Goal: Task Accomplishment & Management: Use online tool/utility

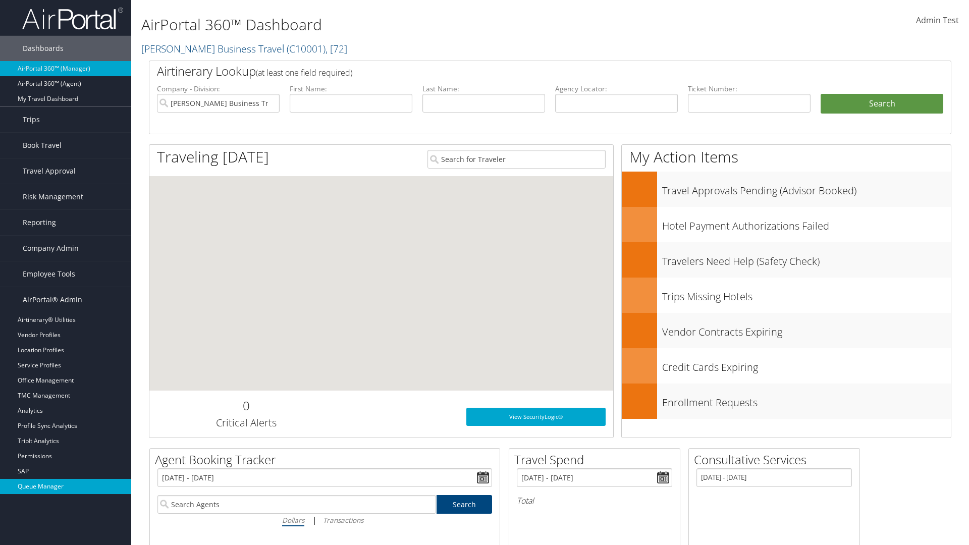
click at [66, 487] on link "Queue Manager" at bounding box center [65, 486] width 131 height 15
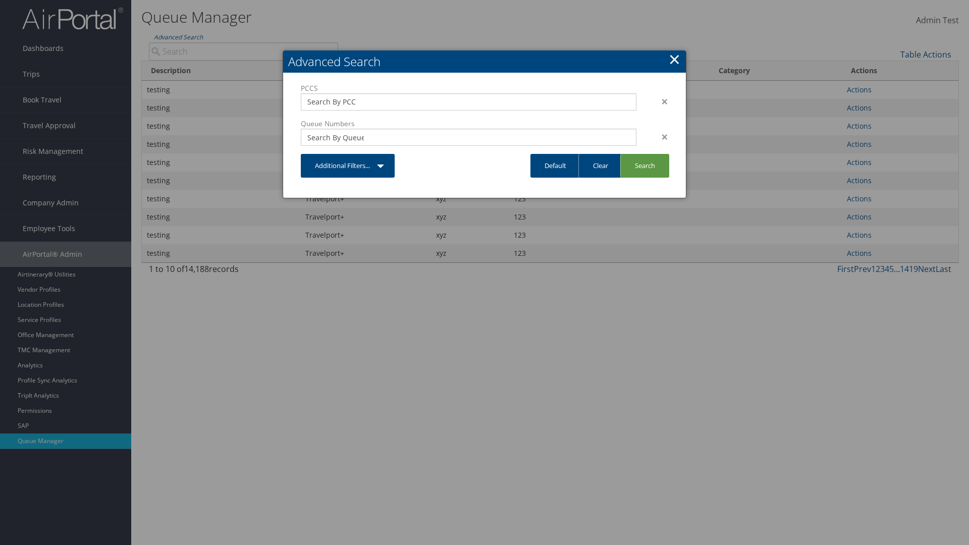
type input "test"
type input "1234"
click at [645, 166] on link "Search" at bounding box center [645, 166] width 49 height 24
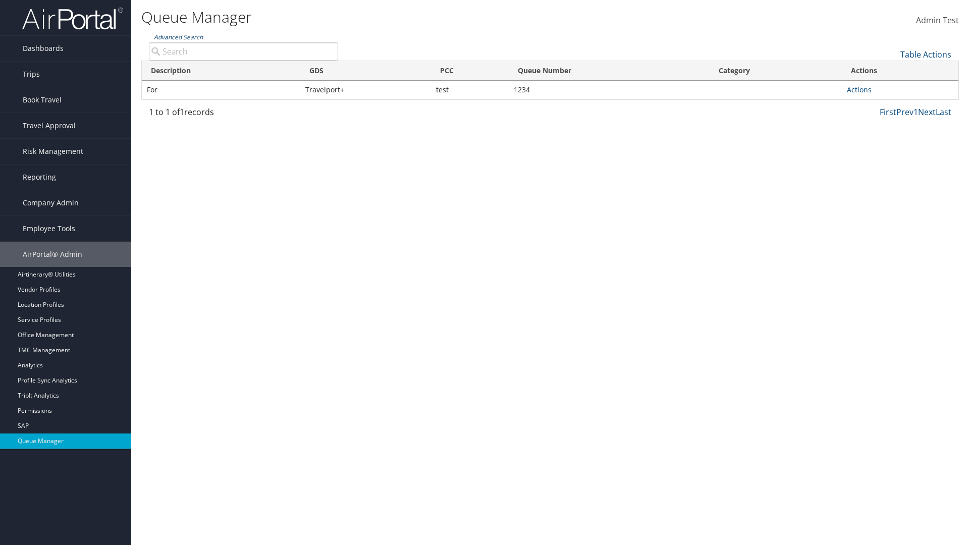
click at [178, 37] on link "Advanced Search" at bounding box center [178, 37] width 49 height 9
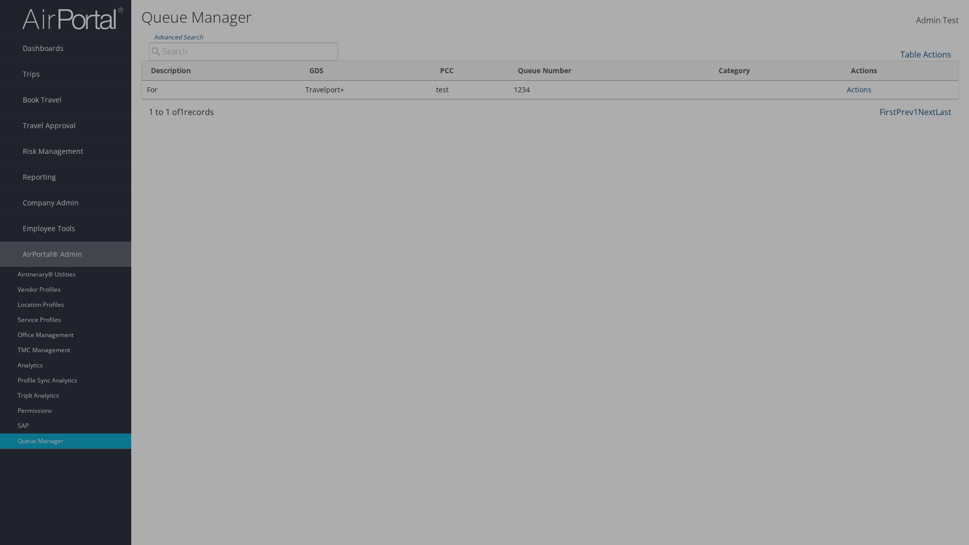
click at [0, 0] on link "Clear" at bounding box center [0, 0] width 0 height 0
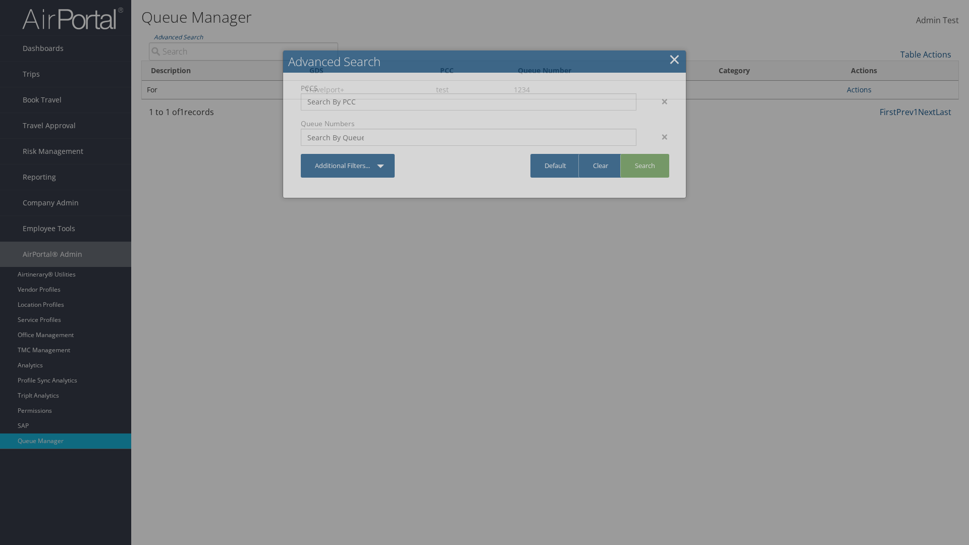
click at [675, 59] on link "×" at bounding box center [675, 59] width 12 height 20
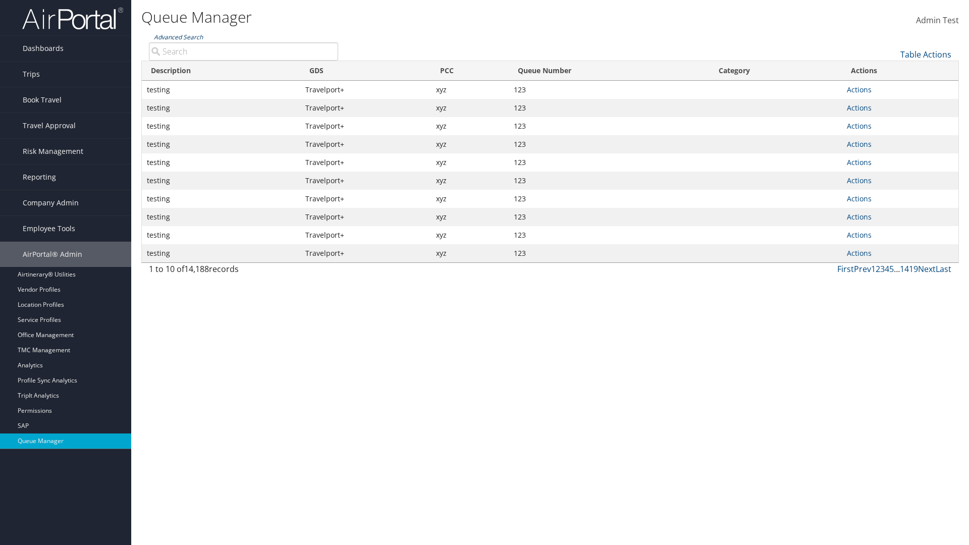
click at [178, 37] on link "Advanced Search" at bounding box center [178, 37] width 49 height 9
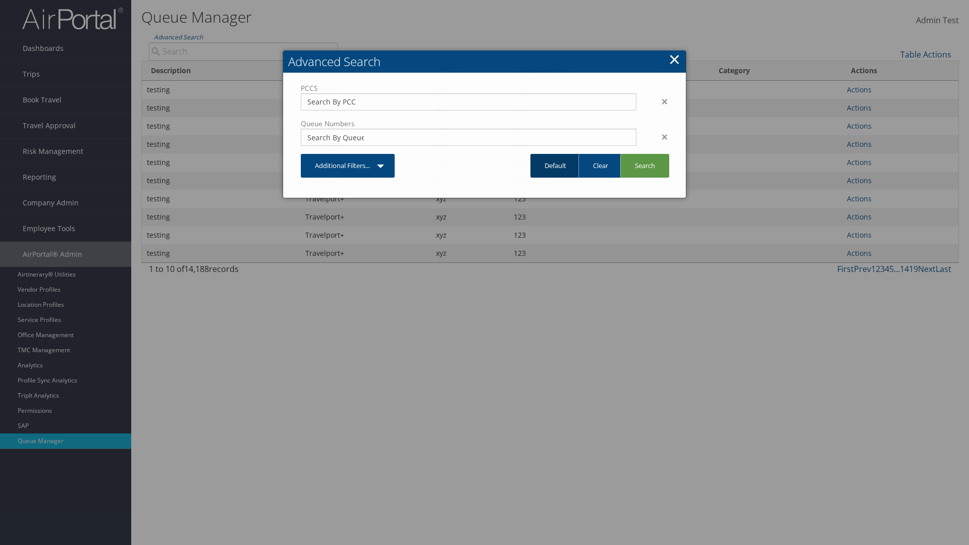
click at [555, 166] on link "Default" at bounding box center [556, 166] width 50 height 24
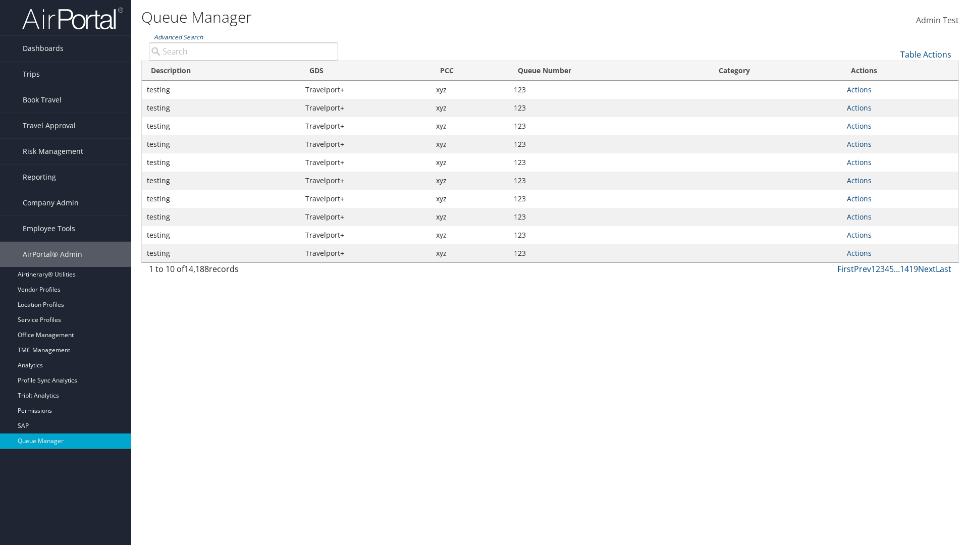
click at [178, 37] on link "Advanced Search" at bounding box center [178, 37] width 49 height 9
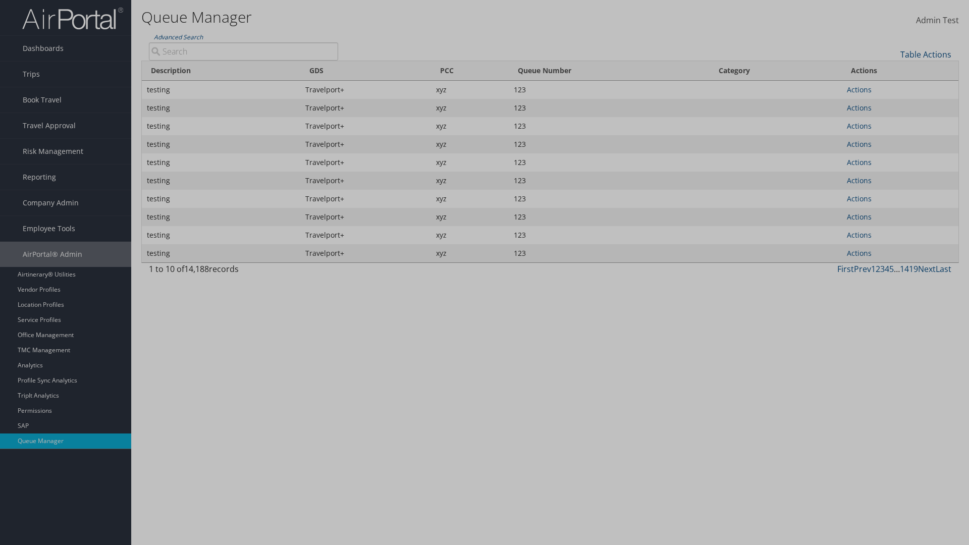
click at [0, 0] on div "×" at bounding box center [0, 0] width 0 height 0
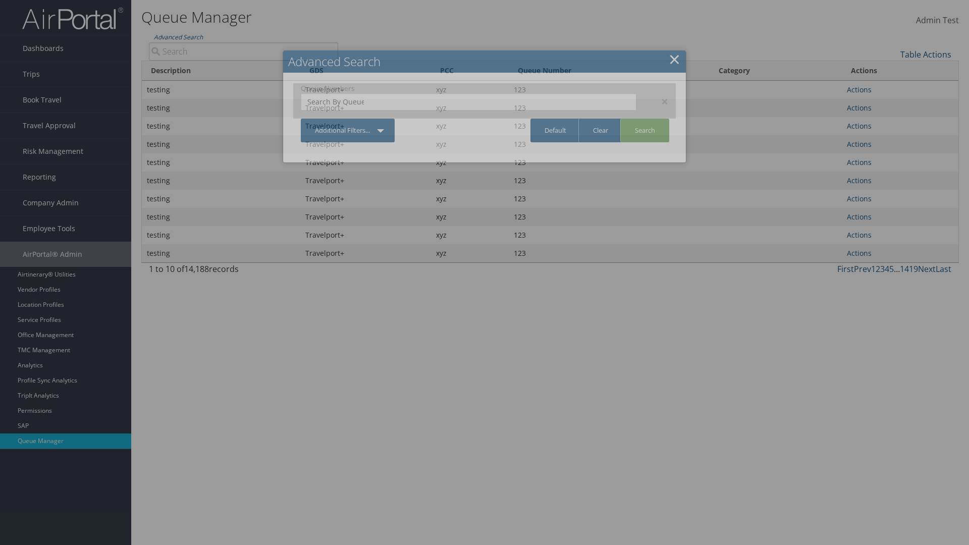
click at [660, 101] on div "×" at bounding box center [660, 101] width 32 height 12
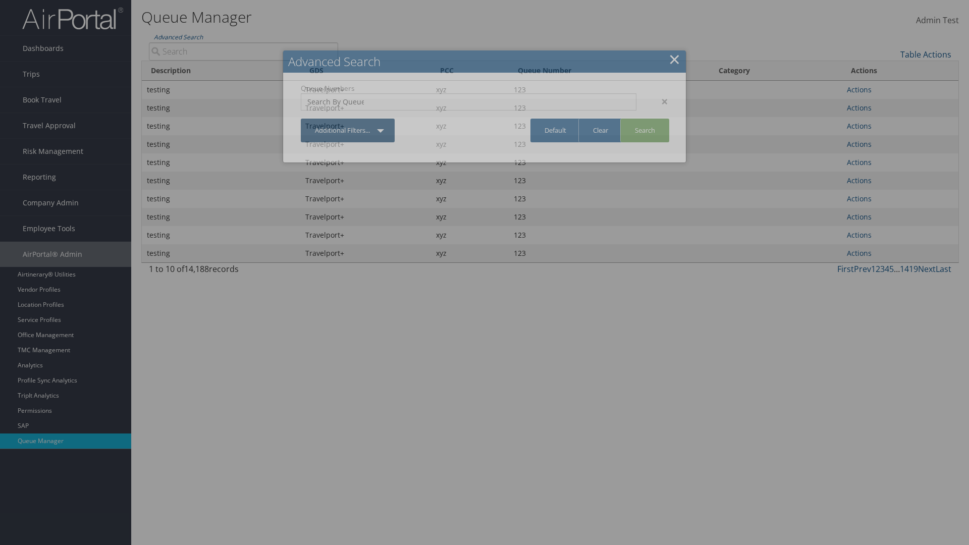
click at [348, 119] on link "Additional Filters..." at bounding box center [348, 131] width 94 height 24
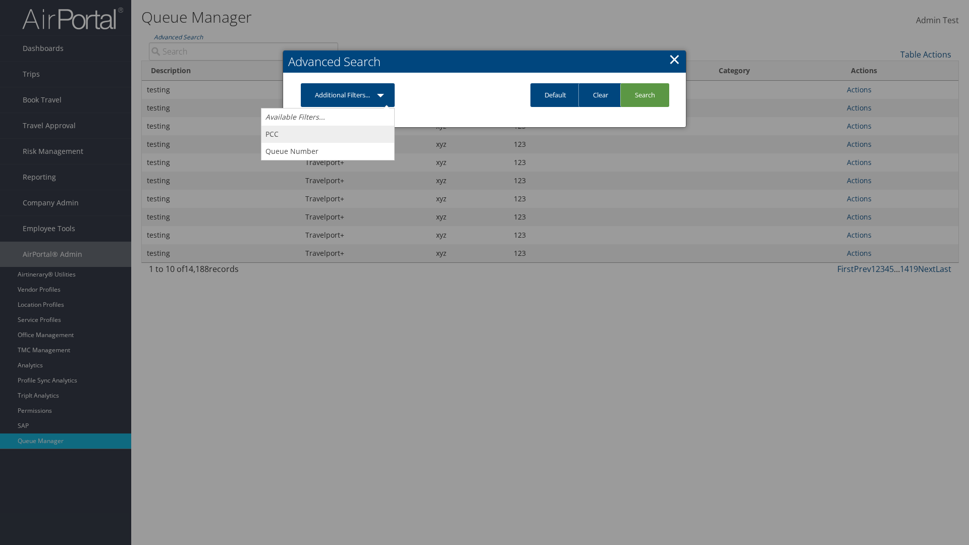
click at [328, 134] on link "PCC" at bounding box center [328, 134] width 133 height 17
click at [348, 107] on link "Additional Filters..." at bounding box center [348, 95] width 94 height 24
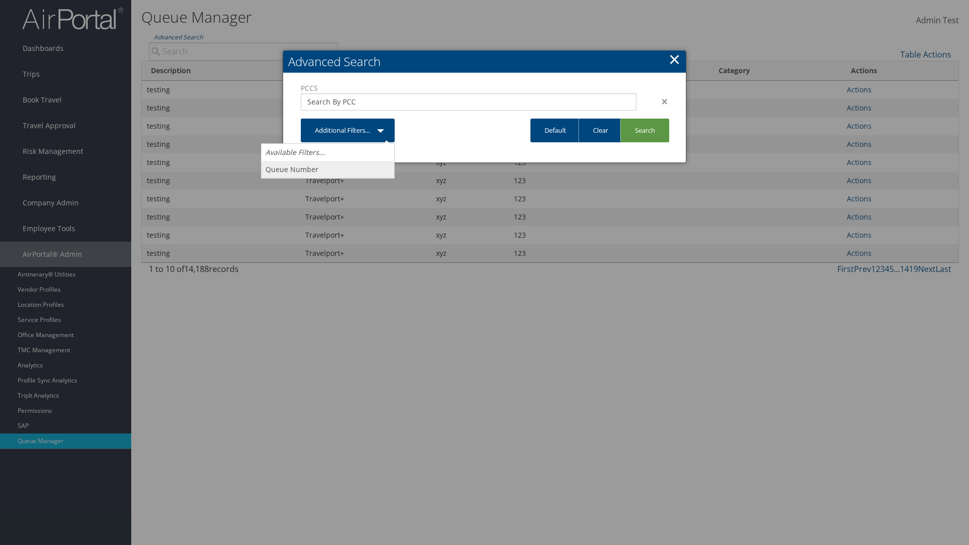
click at [328, 169] on link "Queue Number" at bounding box center [328, 169] width 133 height 17
